Goal: Task Accomplishment & Management: Use online tool/utility

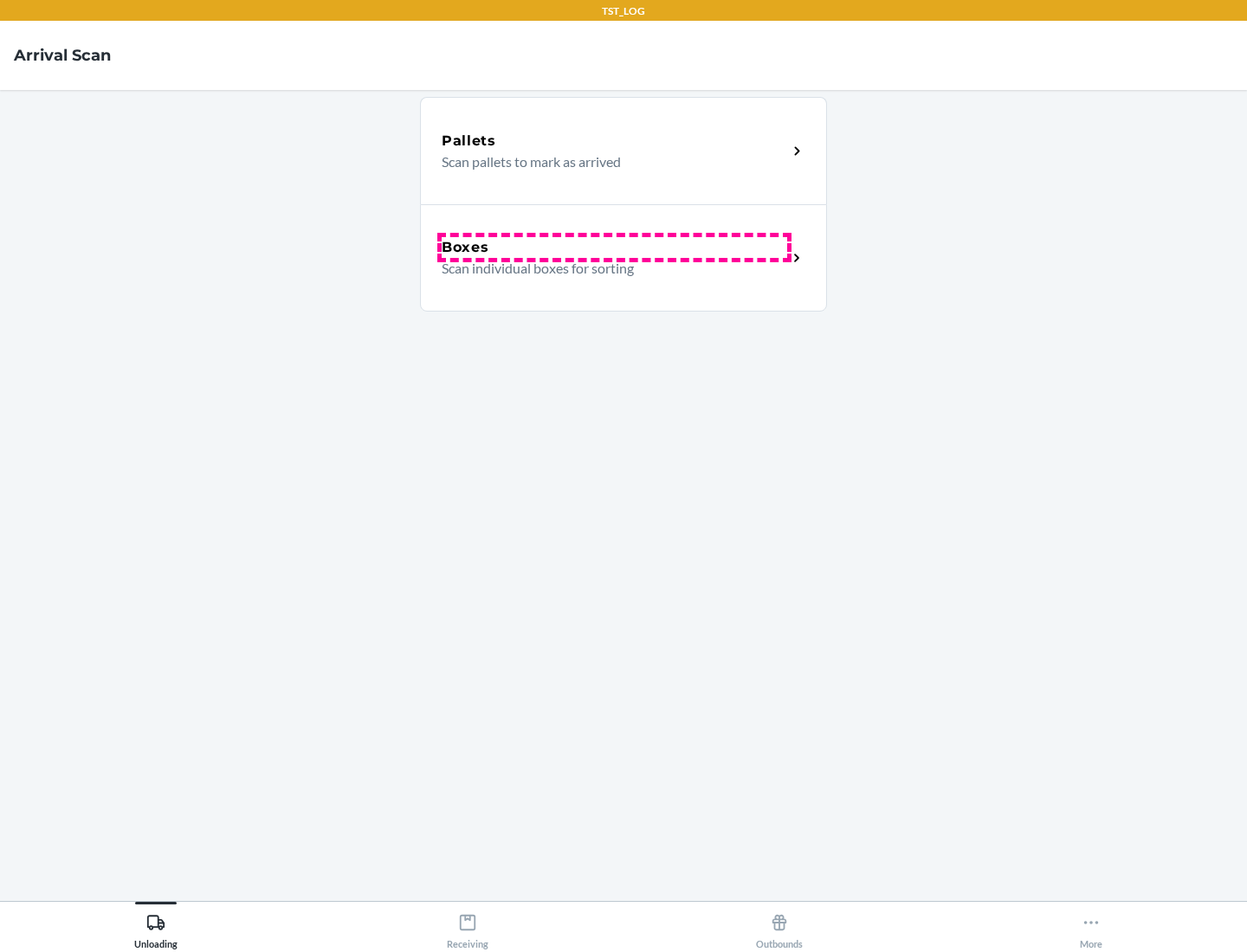
click at [614, 247] on div "Boxes" at bounding box center [614, 247] width 345 height 20
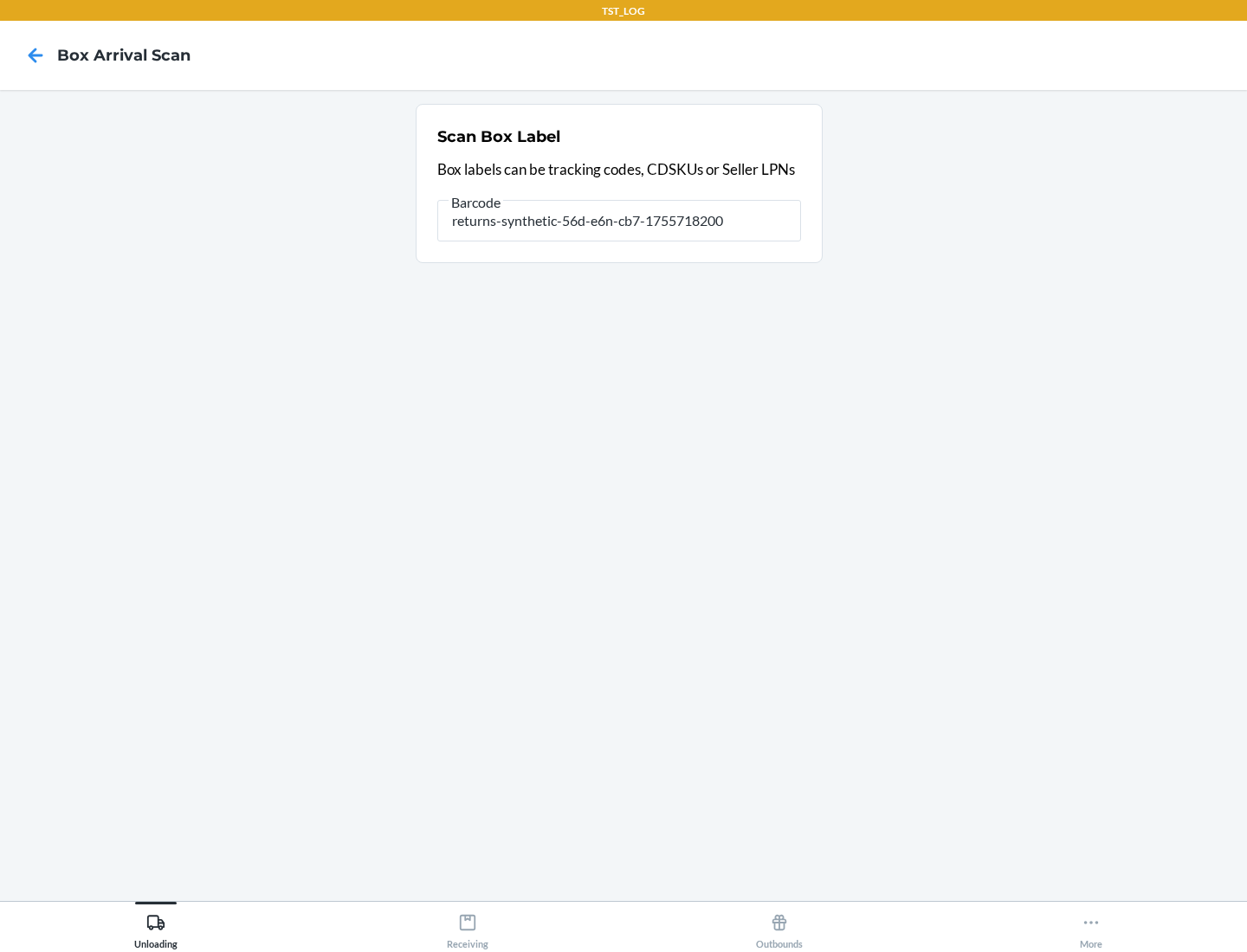
type input "returns-synthetic-56d-e6n-cb7-1755718200"
